Goal: Transaction & Acquisition: Purchase product/service

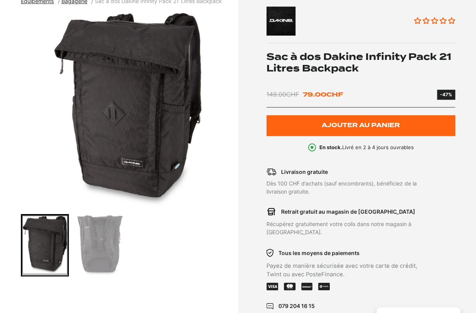
scroll to position [108, 0]
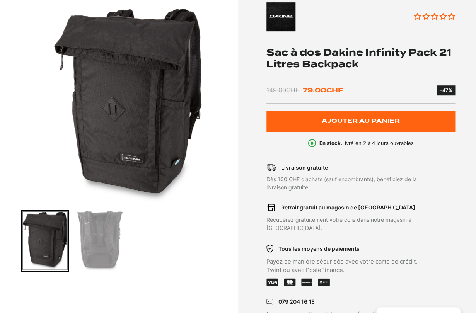
click at [113, 243] on img "Go to slide 2" at bounding box center [99, 241] width 45 height 60
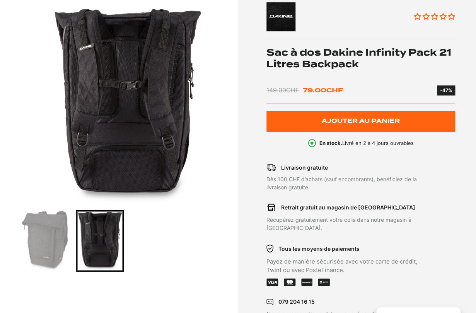
click at [40, 236] on img "Go to slide 1" at bounding box center [44, 241] width 45 height 60
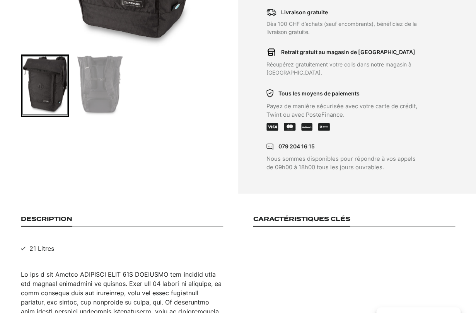
scroll to position [0, 0]
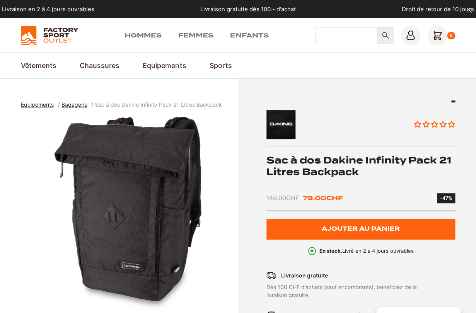
click at [347, 39] on input "Chercher" at bounding box center [346, 35] width 63 height 17
paste input "dakine Sac à dos Infinity Pack"
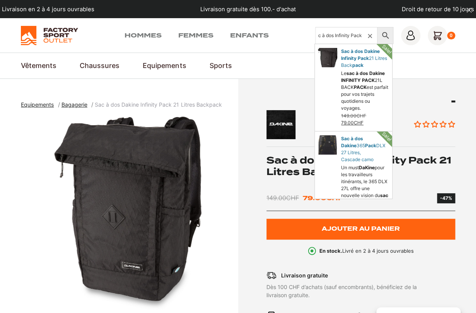
type input "dakine Sac à dos Infinity Pack"
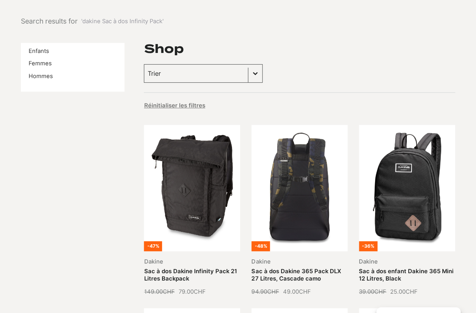
scroll to position [58, 0]
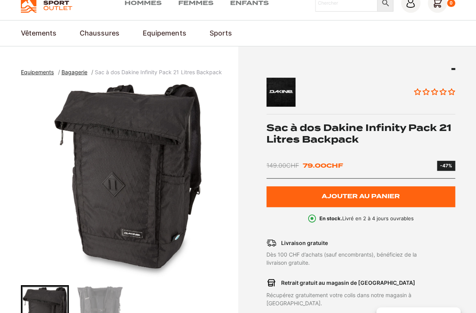
scroll to position [20, 0]
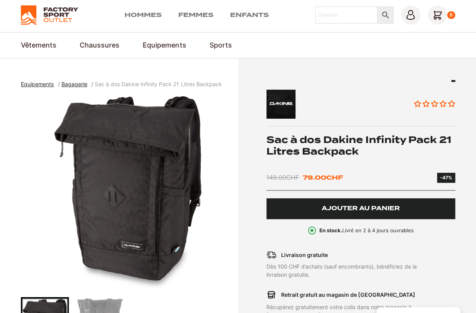
click at [335, 211] on span "Ajouter au panier" at bounding box center [361, 208] width 78 height 7
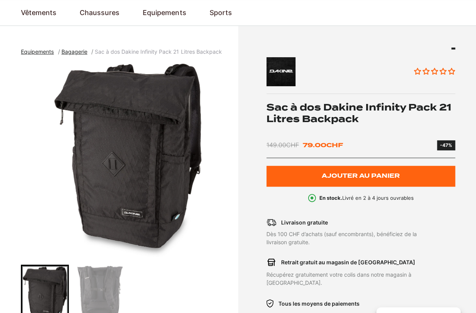
scroll to position [36, 0]
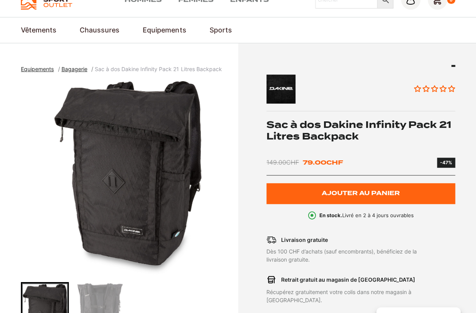
click at [154, 160] on img "1 of 2" at bounding box center [127, 177] width 213 height 193
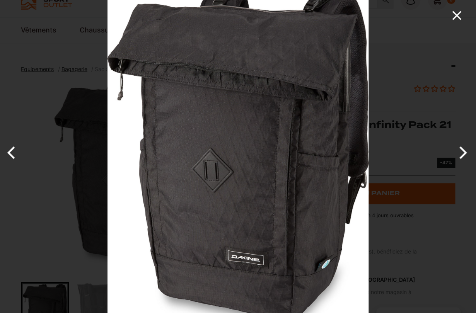
click at [460, 12] on icon "Close" at bounding box center [456, 15] width 9 height 9
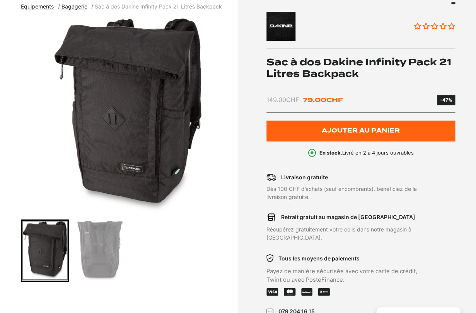
scroll to position [99, 0]
